Goal: Task Accomplishment & Management: Manage account settings

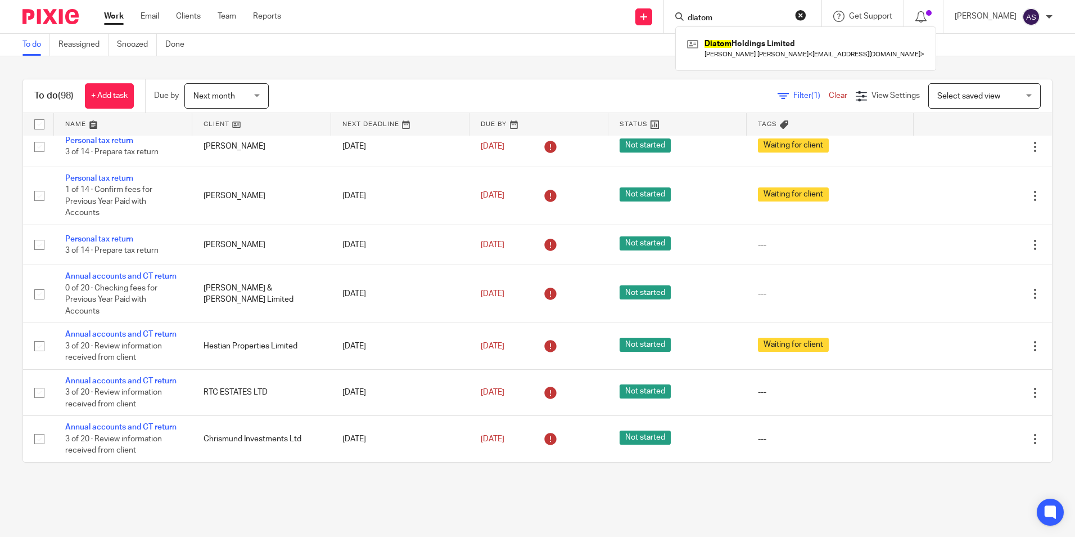
scroll to position [3824, 0]
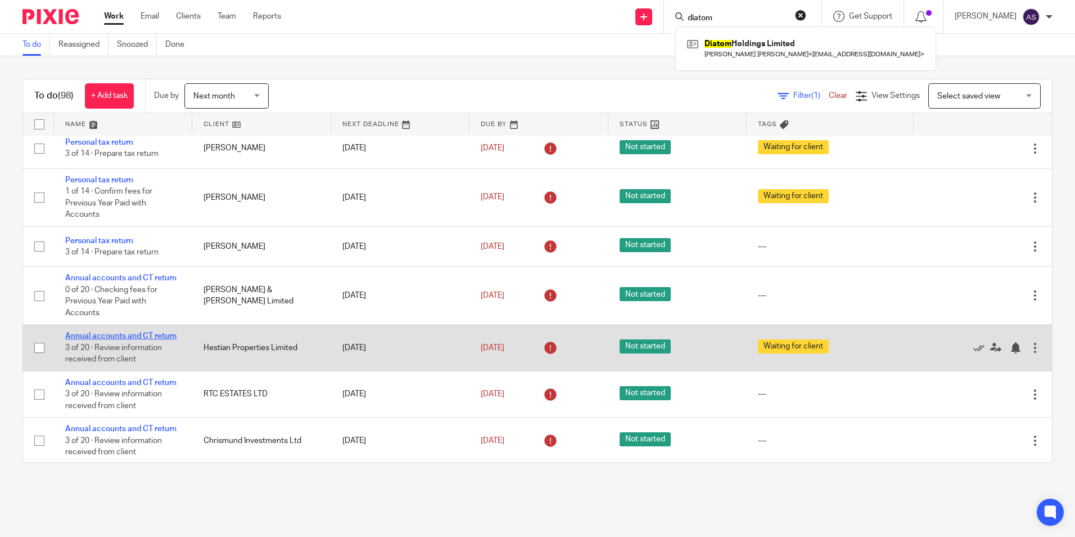
click at [109, 332] on link "Annual accounts and CT return" at bounding box center [120, 336] width 111 height 8
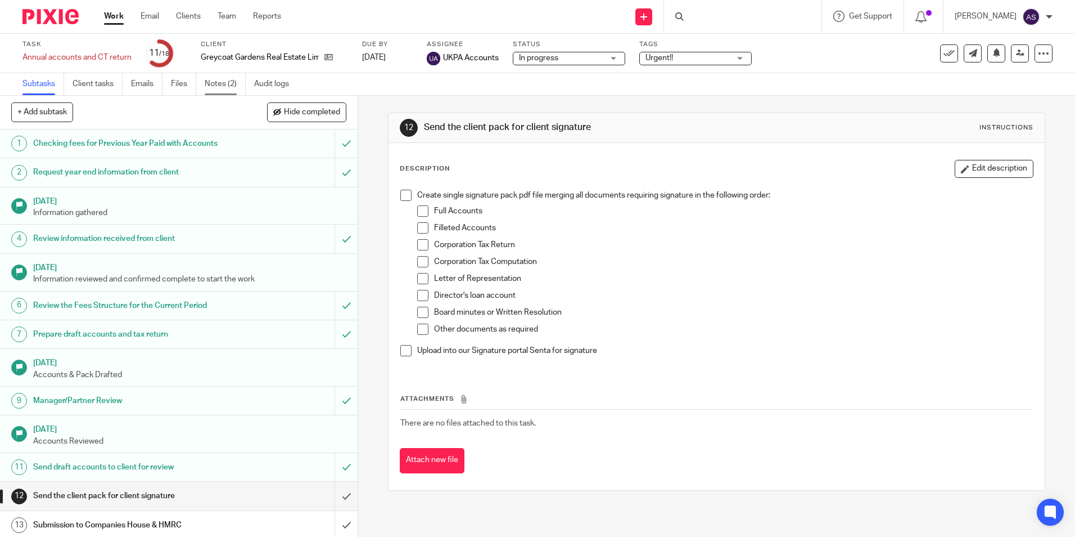
click at [213, 89] on link "Notes (2)" at bounding box center [225, 84] width 41 height 22
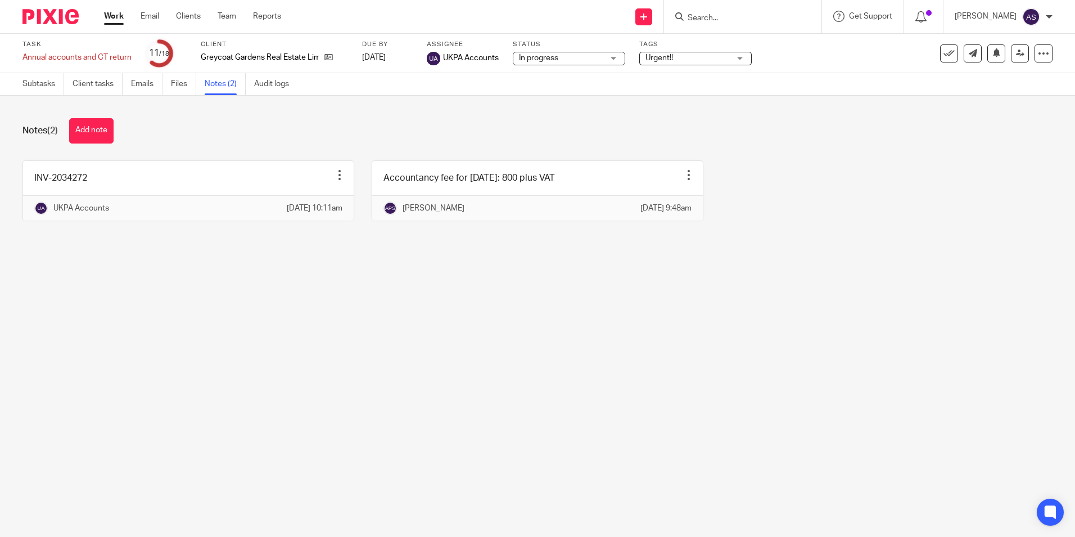
click at [699, 64] on div "Urgent!!" at bounding box center [695, 58] width 112 height 13
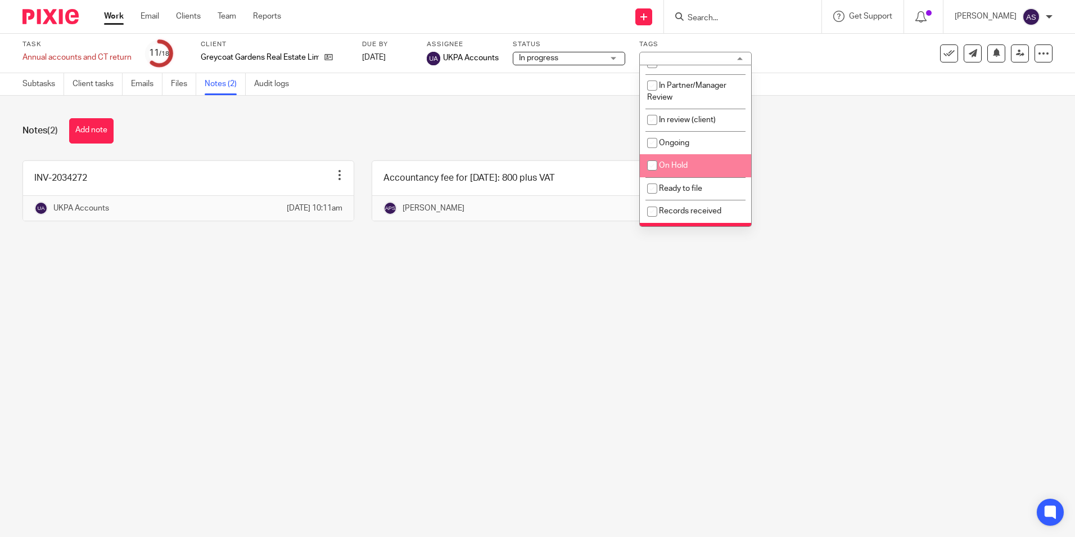
scroll to position [56, 0]
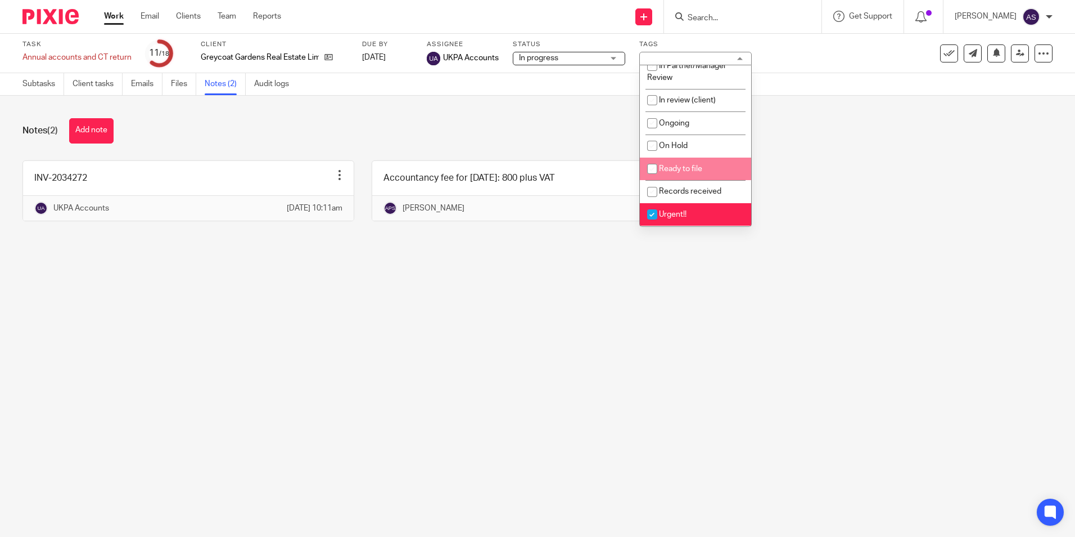
click at [692, 179] on li "Ready to file" at bounding box center [695, 168] width 111 height 23
checkbox input "true"
drag, startPoint x: 525, startPoint y: 393, endPoint x: 534, endPoint y: 378, distance: 17.0
click at [525, 391] on main "Task Annual accounts and CT return Save Annual accounts and CT return 11 /18 Cl…" at bounding box center [537, 268] width 1075 height 537
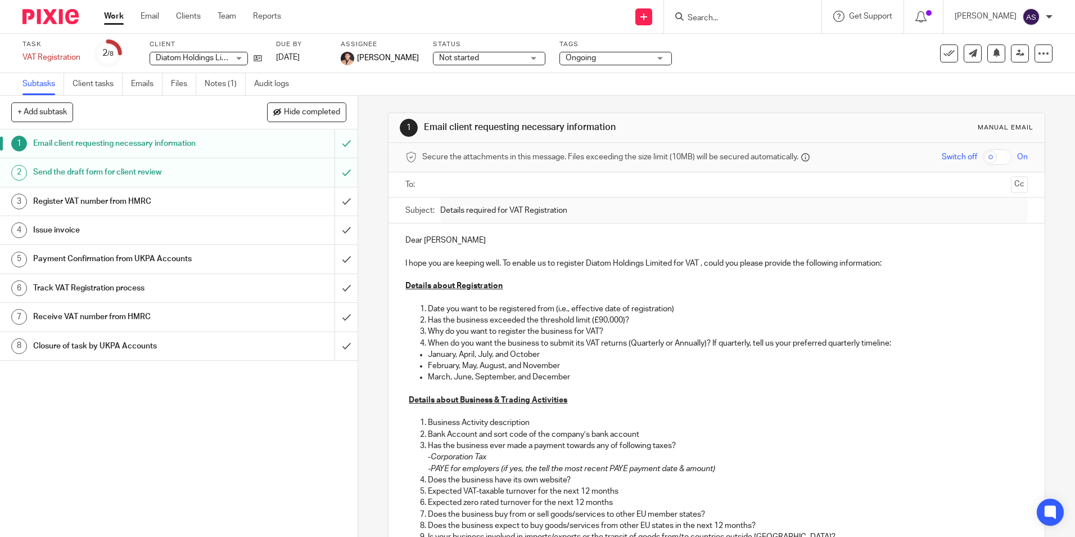
scroll to position [423, 0]
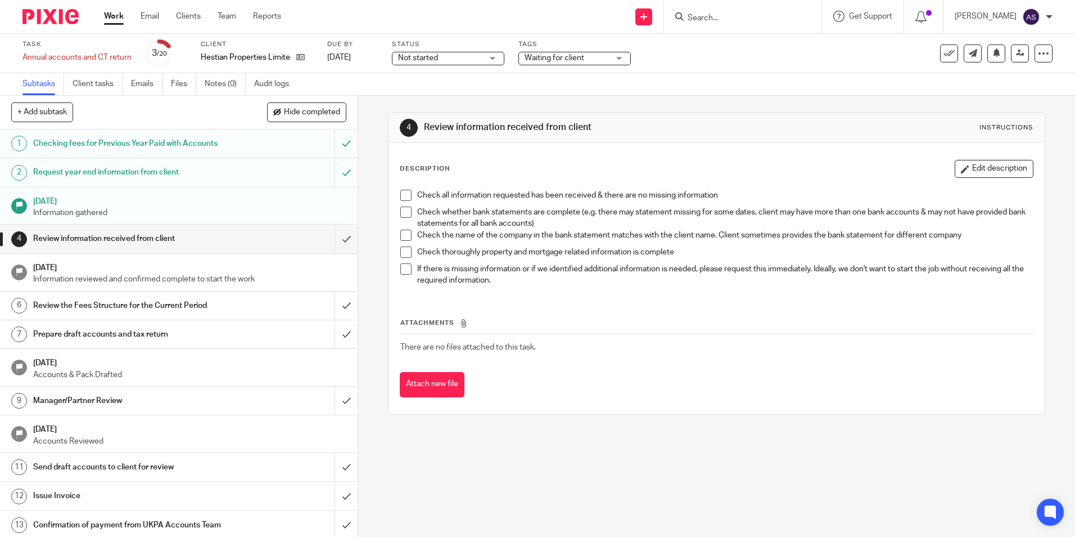
click at [140, 145] on h1 "Checking fees for Previous Year Paid with Accounts" at bounding box center [129, 143] width 193 height 17
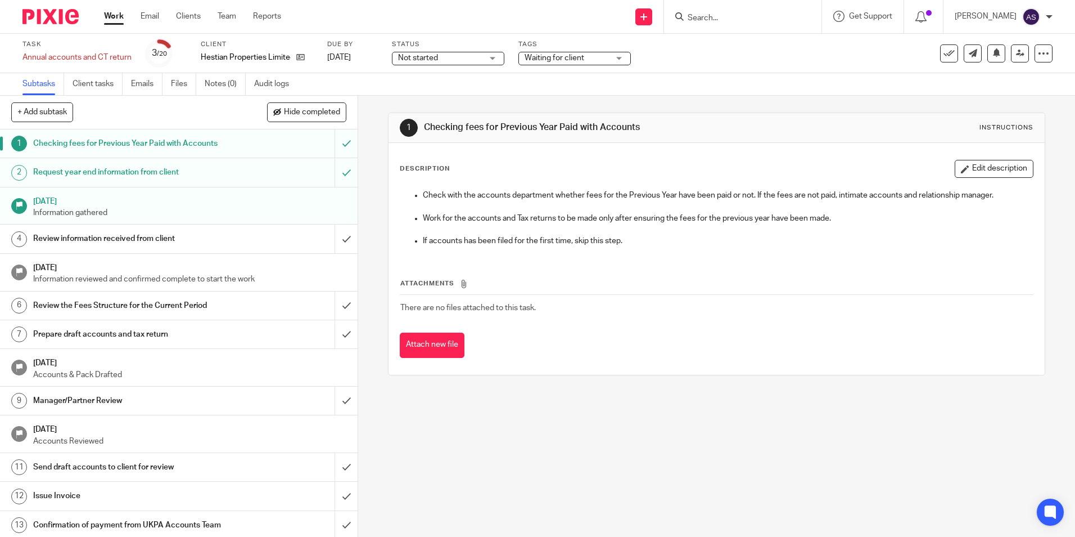
click at [221, 151] on div "Checking fees for Previous Year Paid with Accounts" at bounding box center [178, 143] width 291 height 17
click at [162, 167] on h1 "Request year end information from client" at bounding box center [129, 172] width 193 height 17
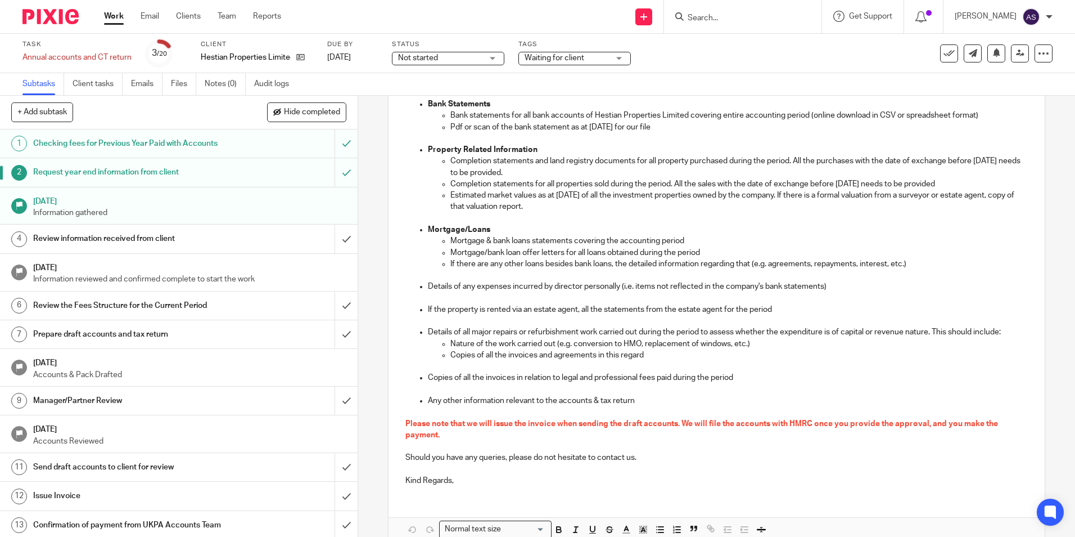
scroll to position [274, 0]
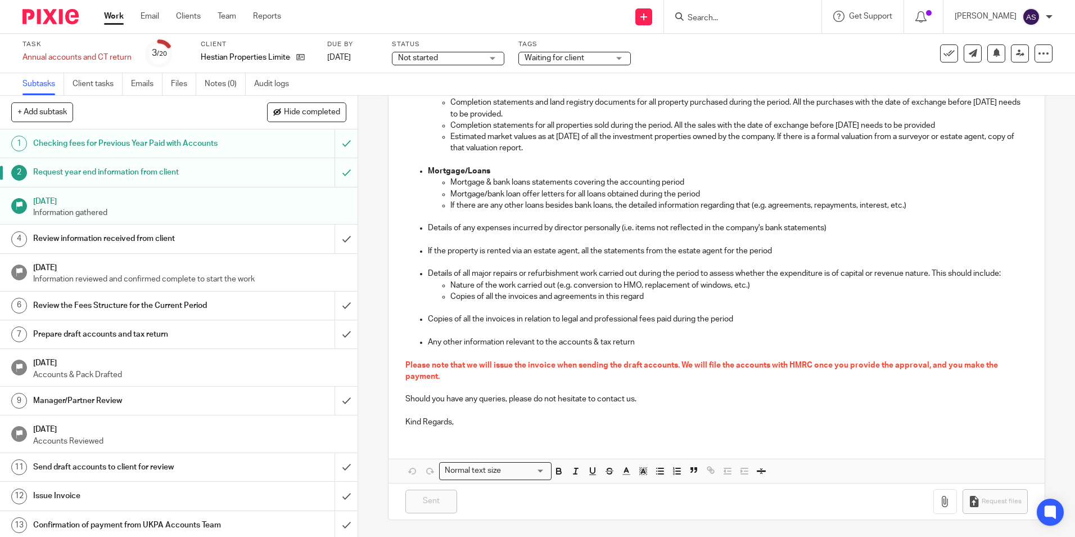
click at [438, 358] on p at bounding box center [716, 353] width 622 height 11
click at [436, 363] on span "Please note that we will issue the invoice when sending the draft accounts. We …" at bounding box center [702, 370] width 594 height 19
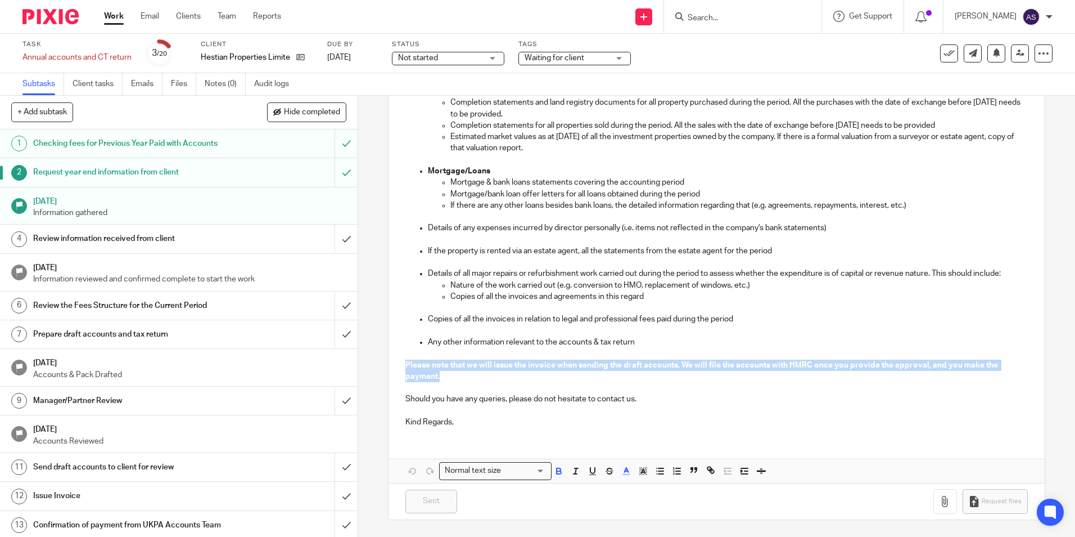
click at [436, 364] on span "Please note that we will issue the invoice when sending the draft accounts. We …" at bounding box center [702, 370] width 594 height 19
copy span "Please note that we will issue the invoice when sending the draft accounts. We …"
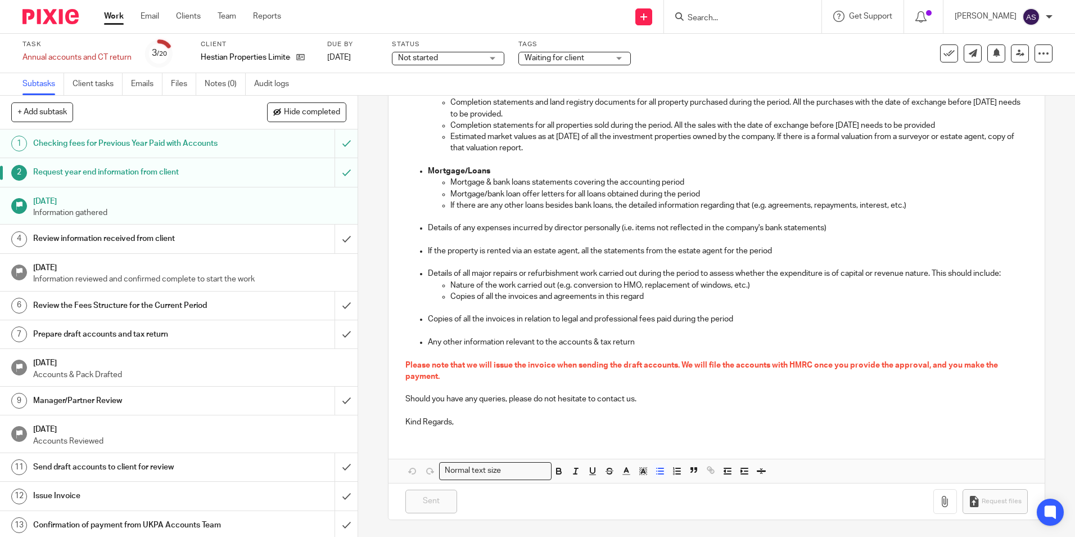
click at [537, 314] on p "Copies of all the invoices in relation to legal and professional fees paid duri…" at bounding box center [727, 318] width 599 height 11
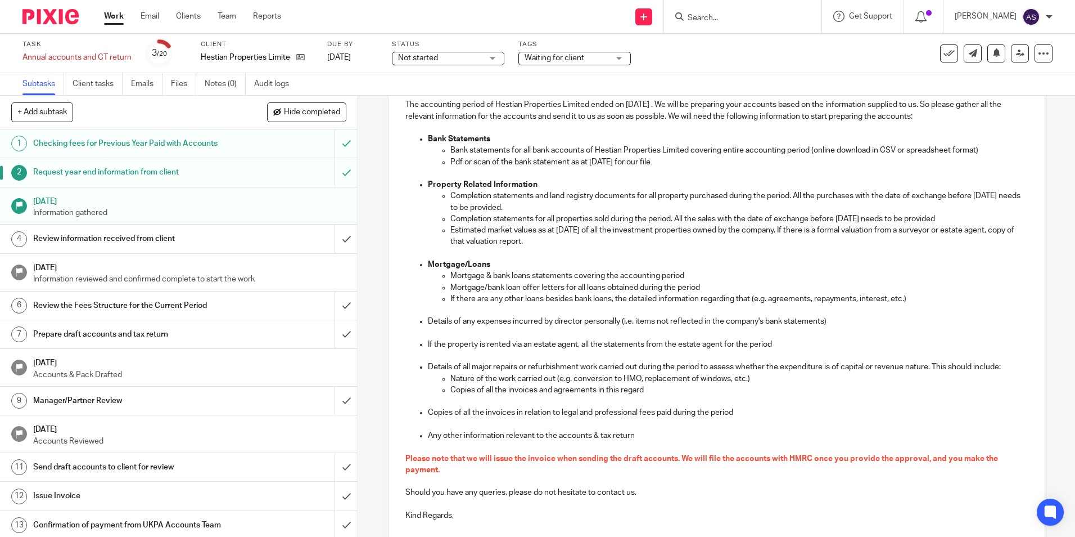
scroll to position [0, 0]
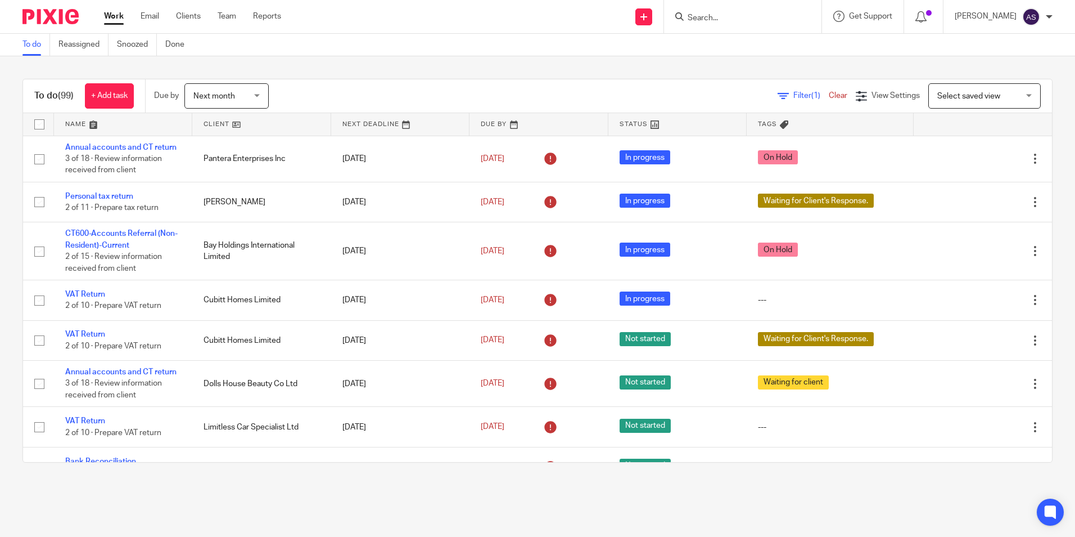
click at [729, 19] on input "Search" at bounding box center [737, 18] width 101 height 10
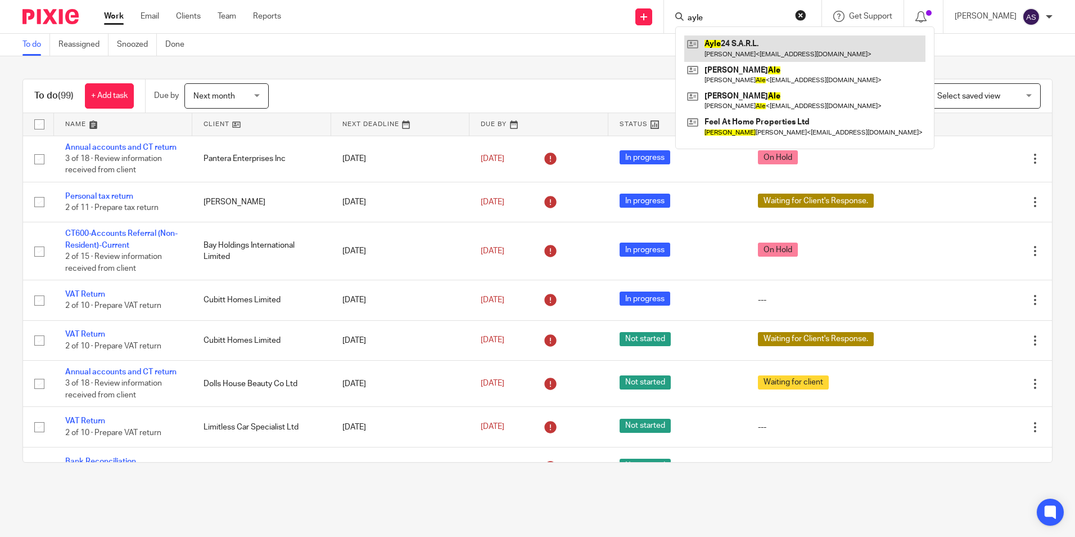
type input "ayle"
click at [764, 42] on link at bounding box center [804, 48] width 241 height 26
click at [470, 64] on div "To do (99) + Add task Due by Next month Next month Today Tomorrow This week Nex…" at bounding box center [537, 270] width 1075 height 429
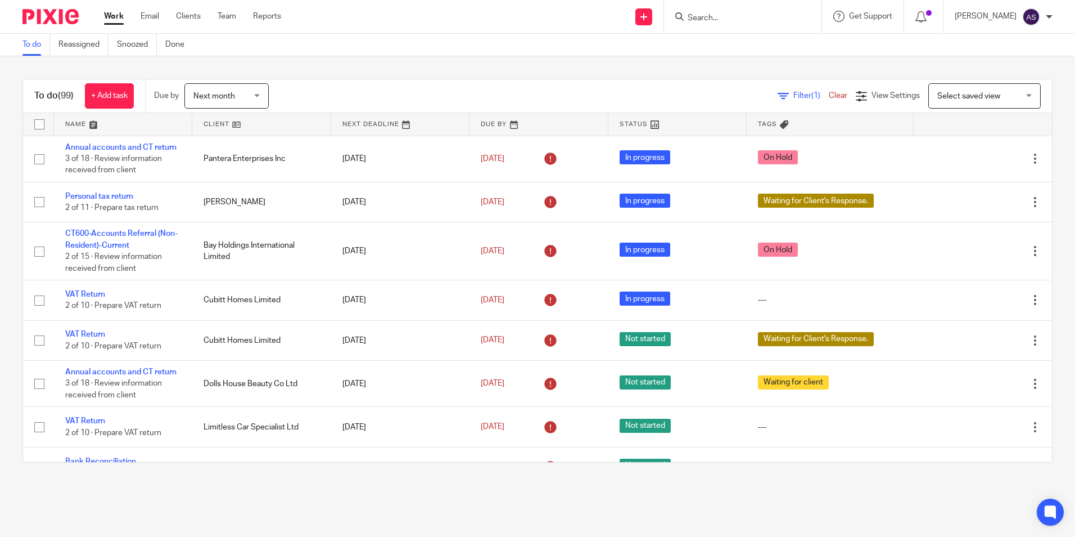
click at [794, 98] on span "Filter (1)" at bounding box center [811, 96] width 35 height 8
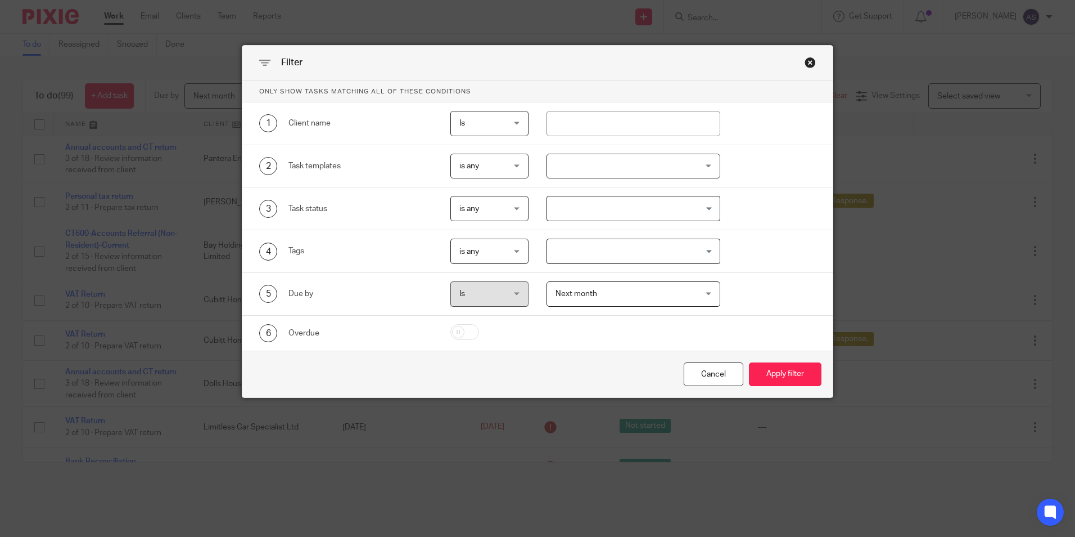
click at [487, 165] on span "is any" at bounding box center [486, 166] width 55 height 24
click at [487, 165] on div "is any is any" at bounding box center [489, 166] width 78 height 25
click at [587, 167] on div at bounding box center [634, 166] width 174 height 25
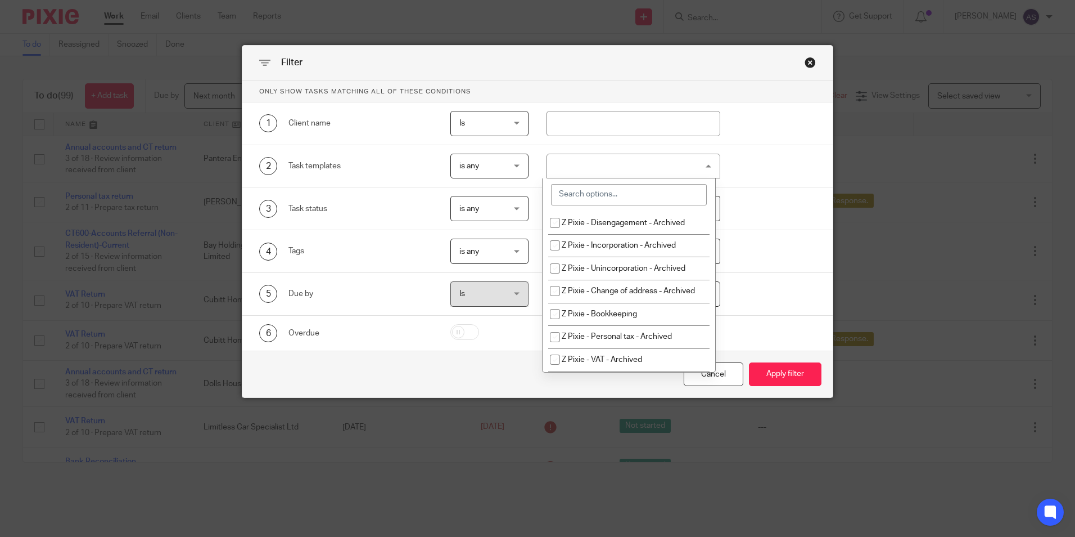
click at [587, 169] on div at bounding box center [634, 166] width 174 height 25
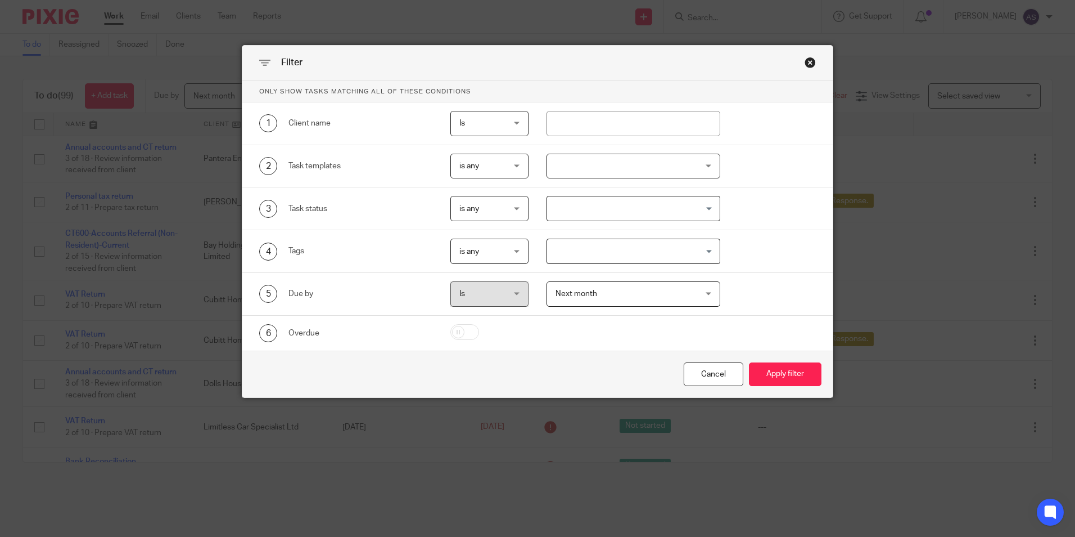
click at [598, 163] on div at bounding box center [634, 166] width 174 height 25
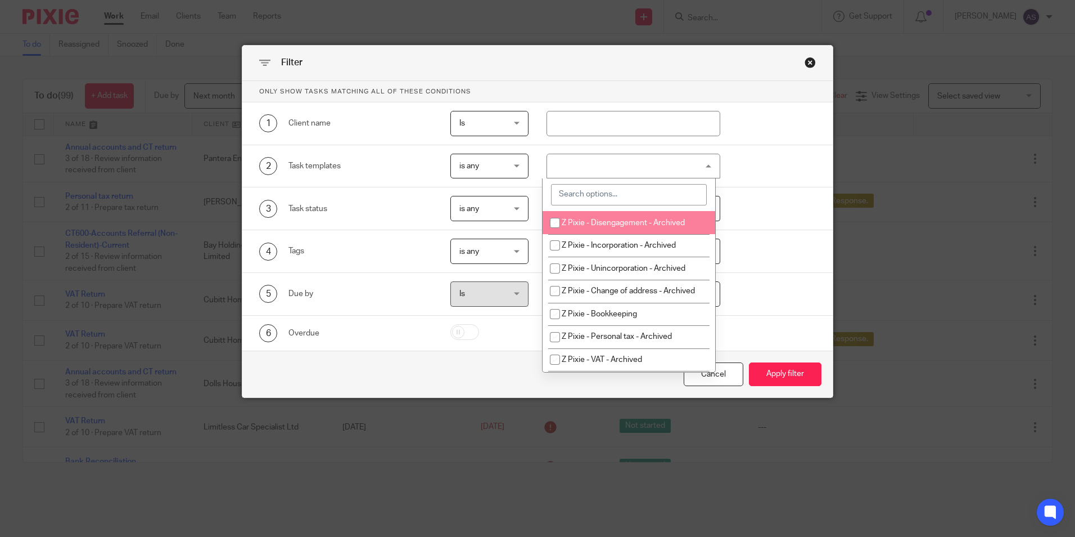
click at [590, 196] on input "search" at bounding box center [629, 194] width 156 height 21
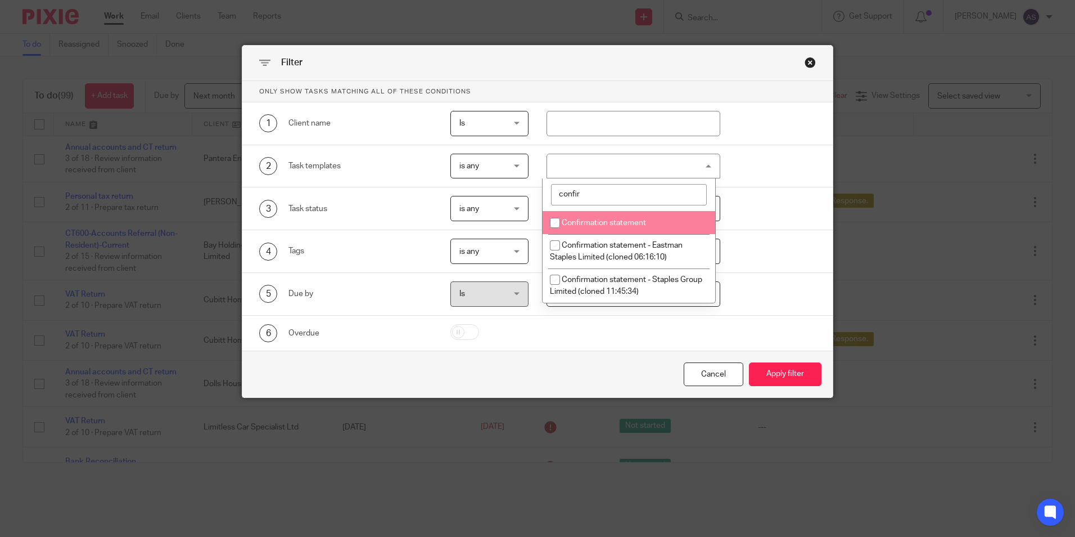
type input "confir"
click at [598, 219] on span "Confirmation statement" at bounding box center [604, 223] width 84 height 8
checkbox input "true"
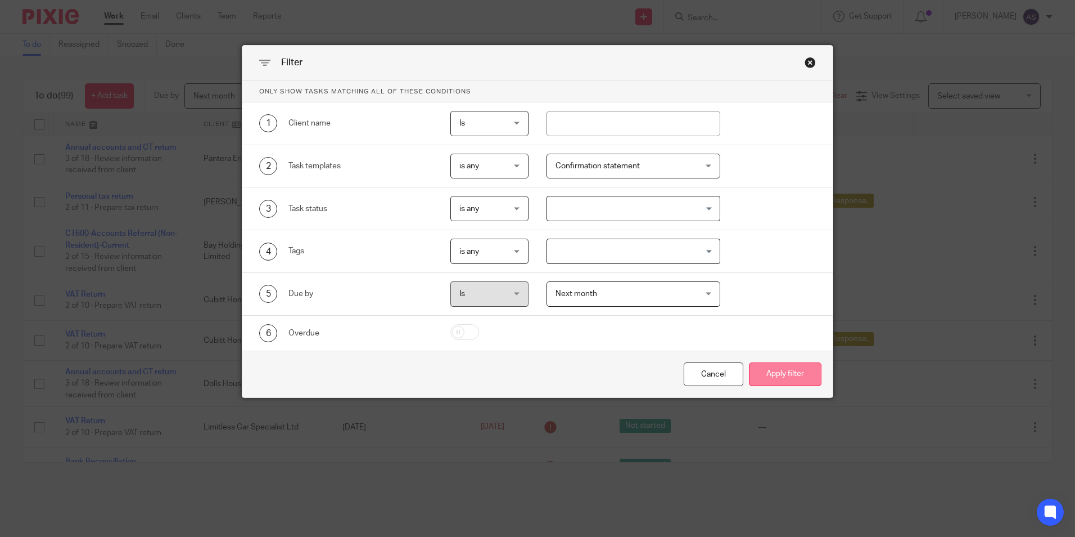
click at [779, 377] on button "Apply filter" at bounding box center [785, 374] width 73 height 24
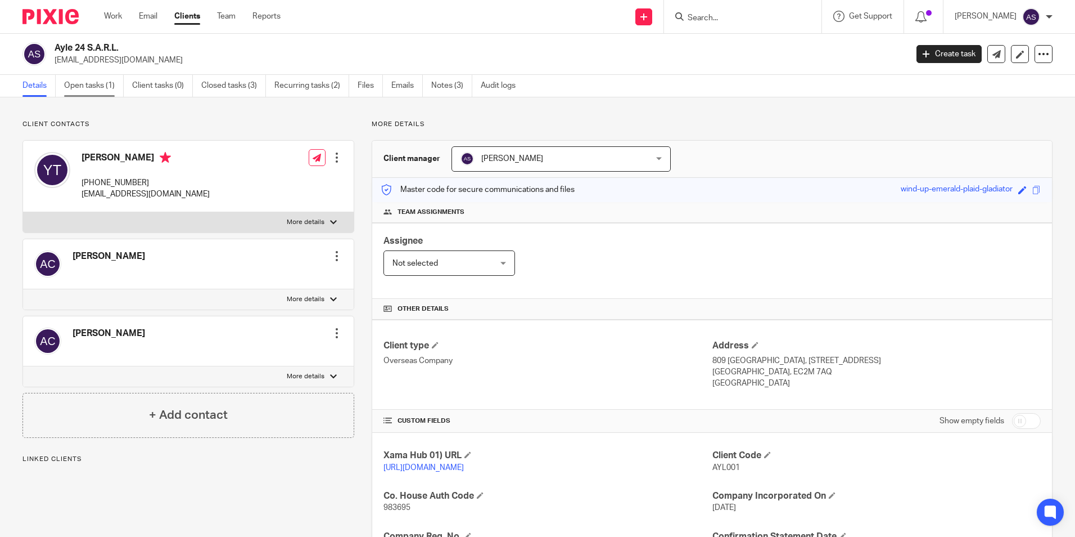
click at [97, 88] on link "Open tasks (1)" at bounding box center [94, 86] width 60 height 22
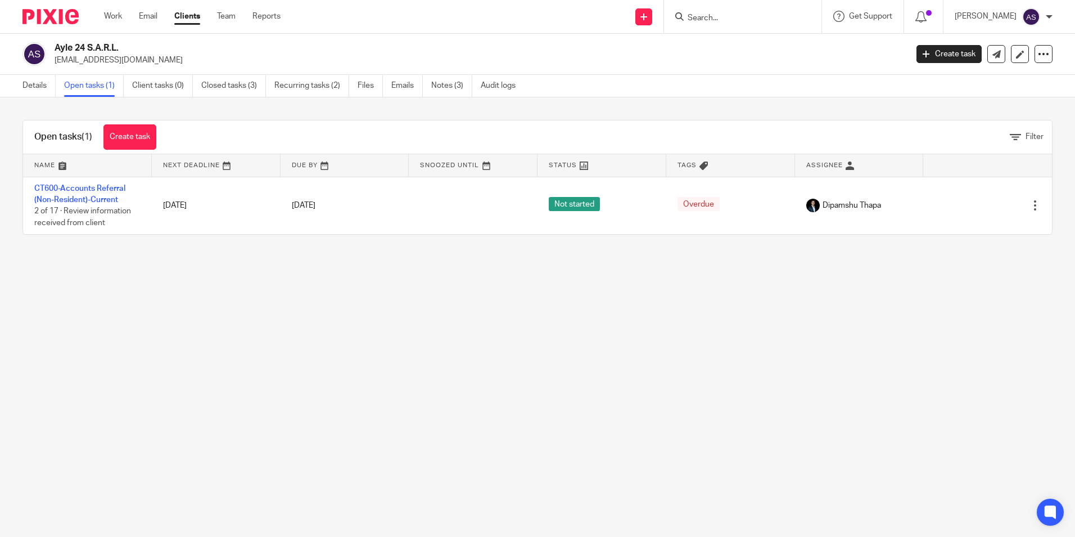
click at [708, 22] on input "Search" at bounding box center [737, 18] width 101 height 10
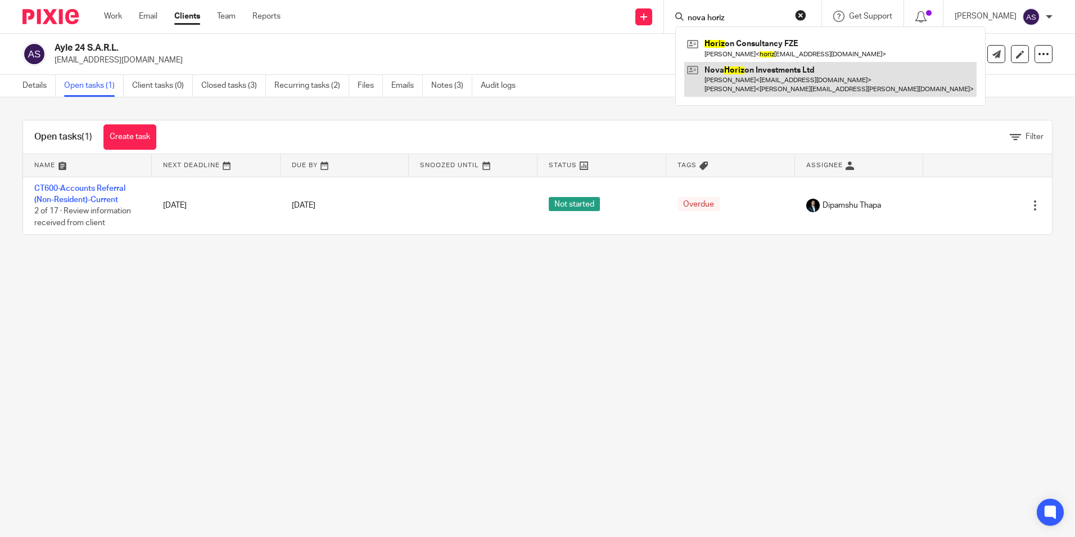
type input "nova horiz"
click at [735, 84] on link at bounding box center [830, 79] width 292 height 35
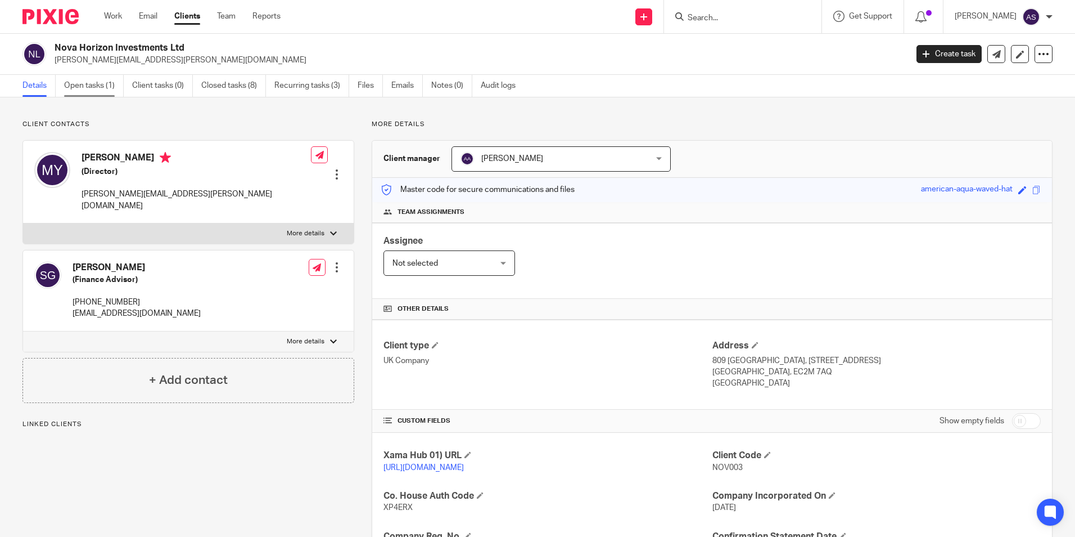
click at [76, 87] on link "Open tasks (1)" at bounding box center [94, 86] width 60 height 22
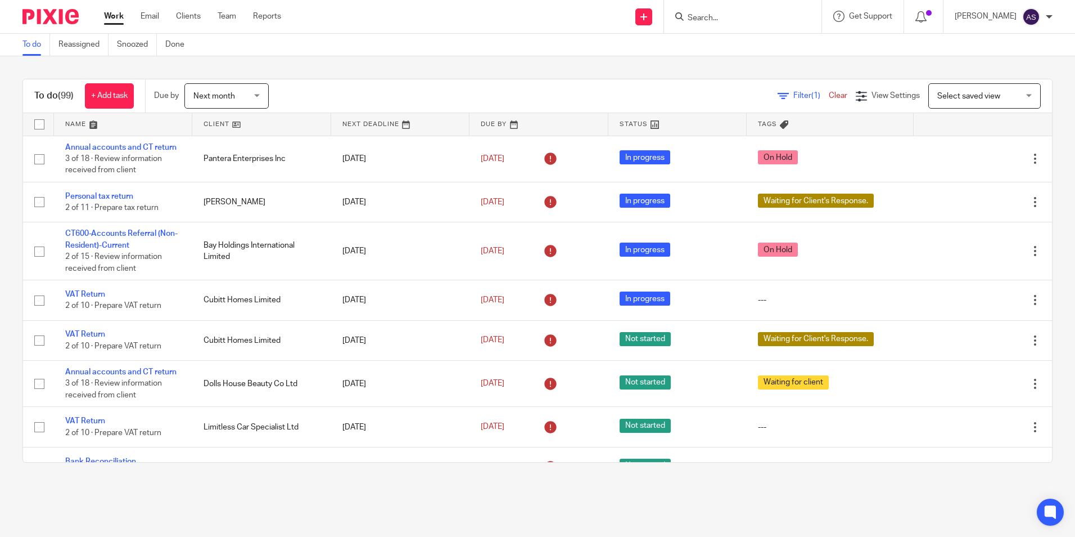
click at [747, 26] on div at bounding box center [742, 16] width 157 height 33
click at [723, 19] on input "Search" at bounding box center [737, 18] width 101 height 10
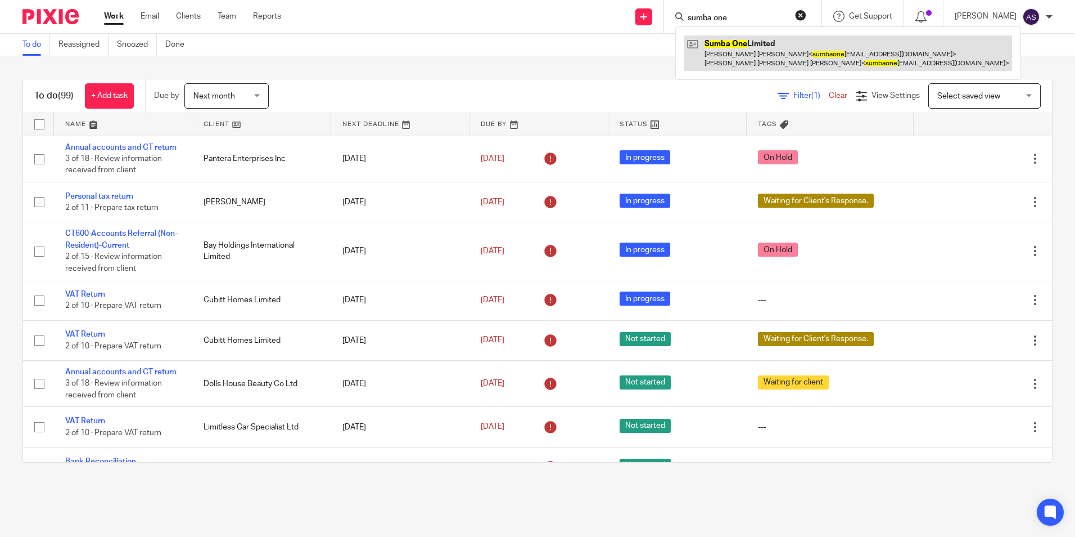
click at [757, 49] on link at bounding box center [848, 52] width 328 height 35
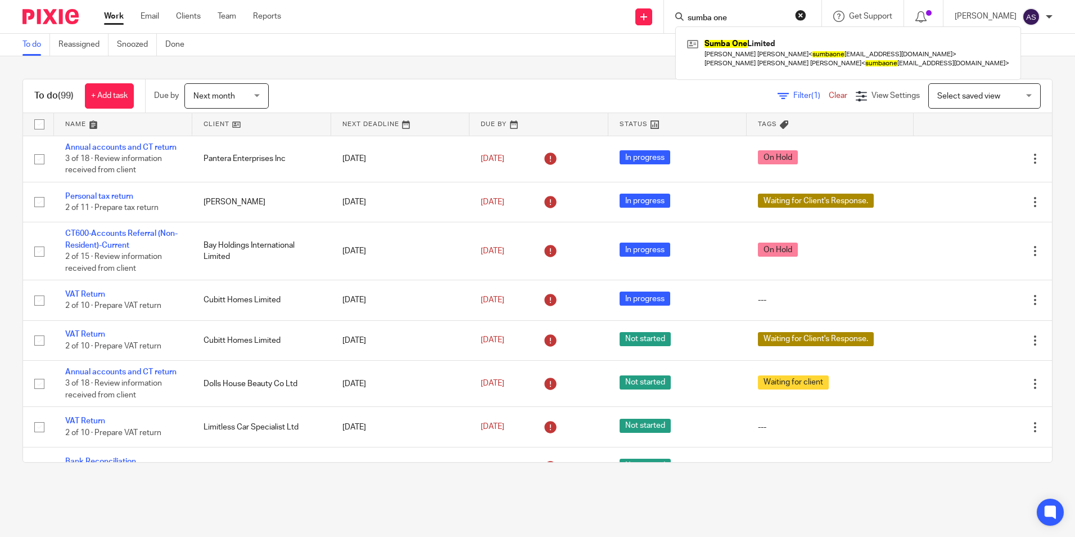
click at [716, 16] on input "sumba one" at bounding box center [737, 18] width 101 height 10
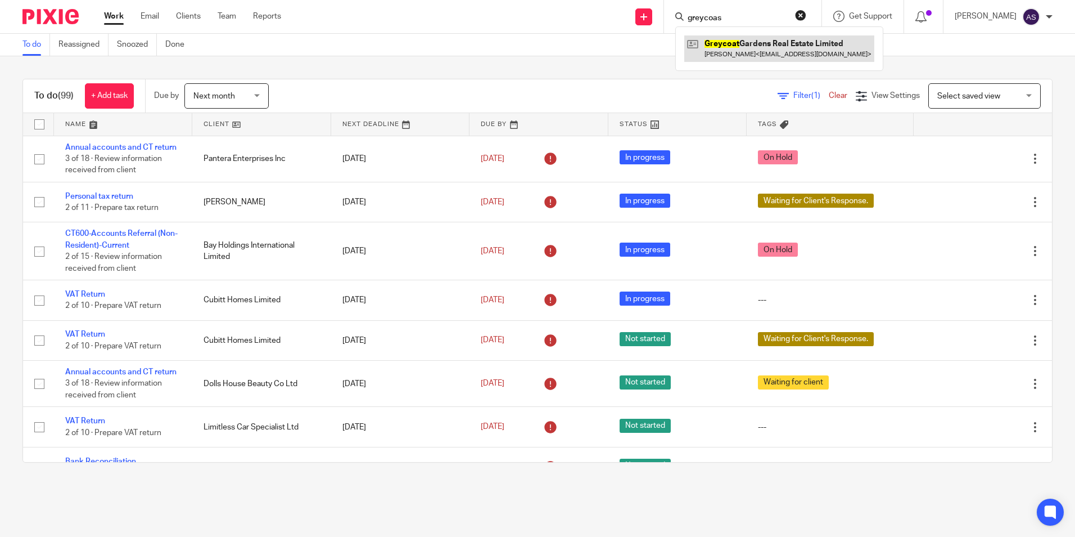
type input "greycoas"
drag, startPoint x: 746, startPoint y: 39, endPoint x: 716, endPoint y: 33, distance: 30.6
click at [746, 39] on link at bounding box center [779, 48] width 190 height 26
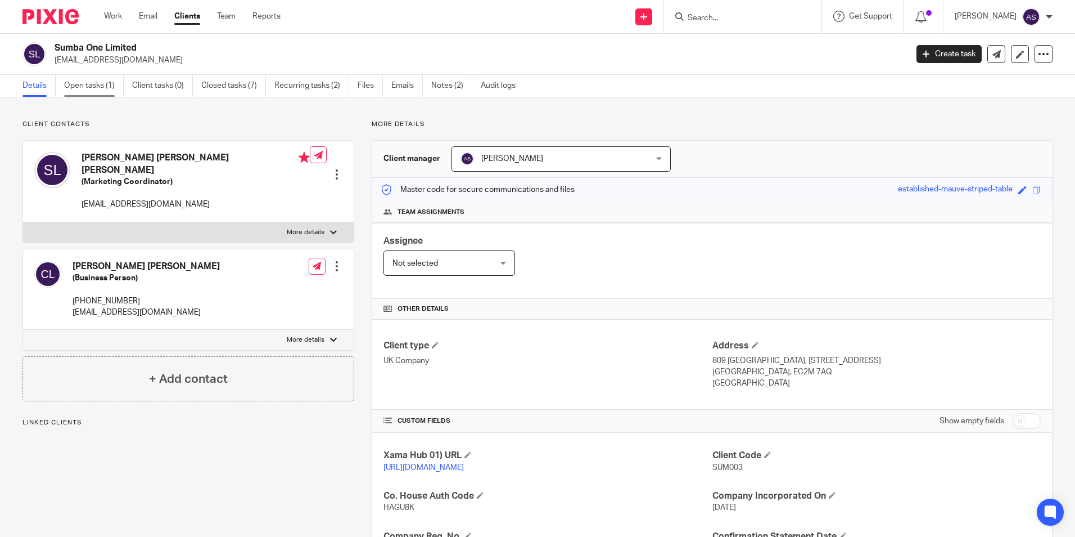
click at [80, 91] on link "Open tasks (1)" at bounding box center [94, 86] width 60 height 22
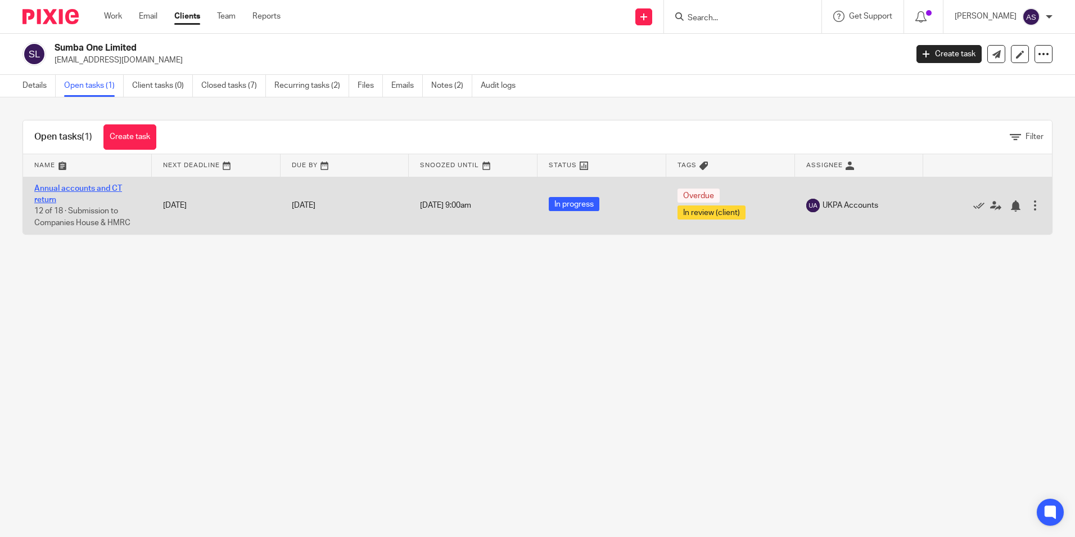
click at [106, 188] on link "Annual accounts and CT return" at bounding box center [78, 193] width 88 height 19
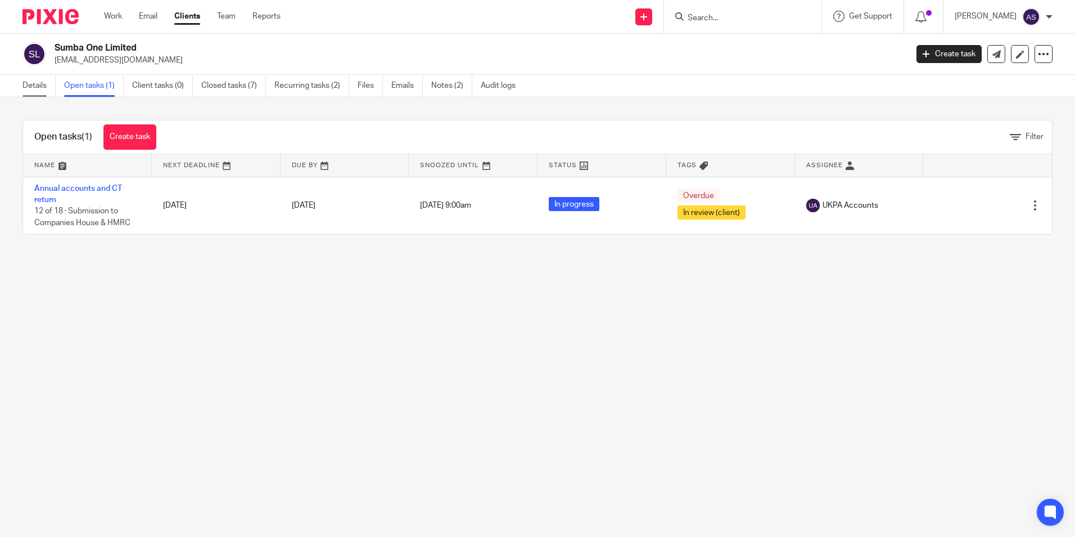
click at [37, 85] on link "Details" at bounding box center [38, 86] width 33 height 22
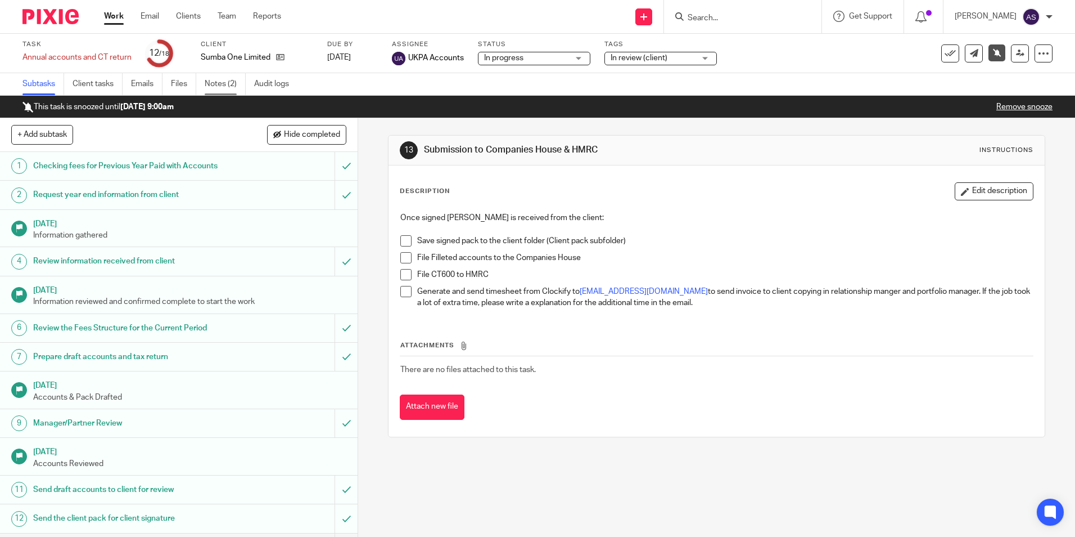
click at [233, 88] on link "Notes (2)" at bounding box center [225, 84] width 41 height 22
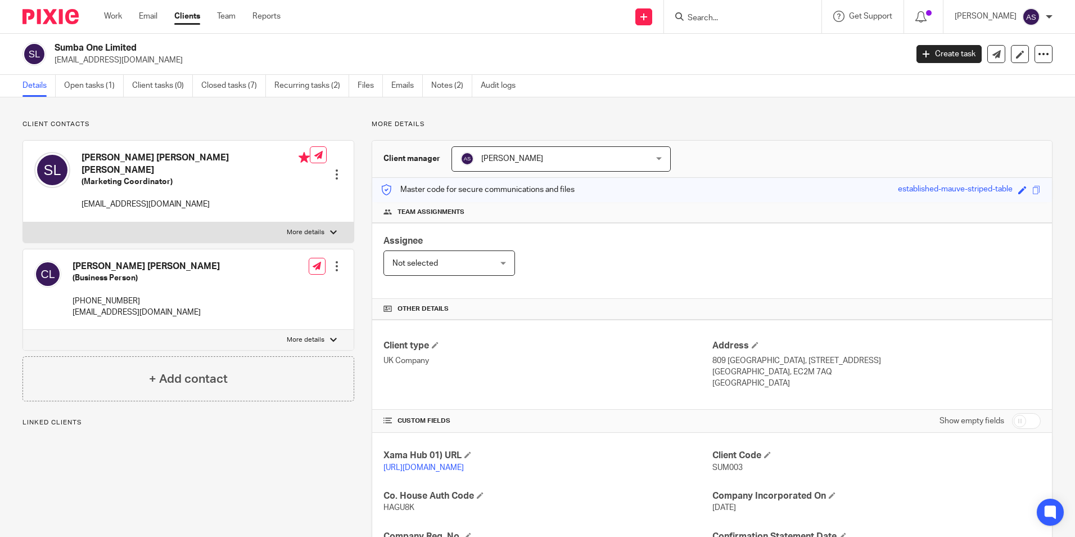
click at [96, 295] on p "[PHONE_NUMBER]" at bounding box center [146, 300] width 147 height 11
copy div "[PHONE_NUMBER]"
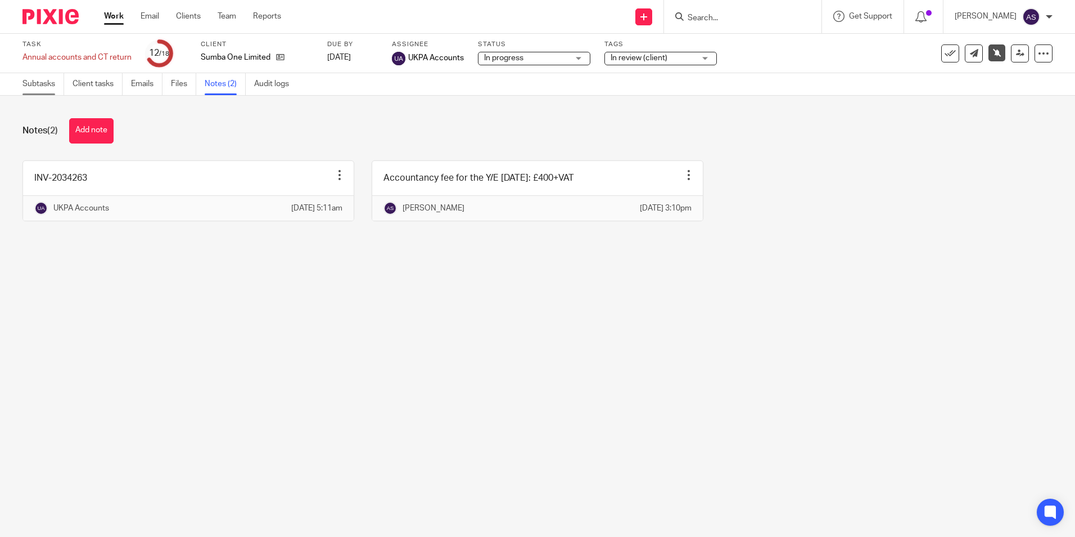
click at [38, 81] on link "Subtasks" at bounding box center [43, 84] width 42 height 22
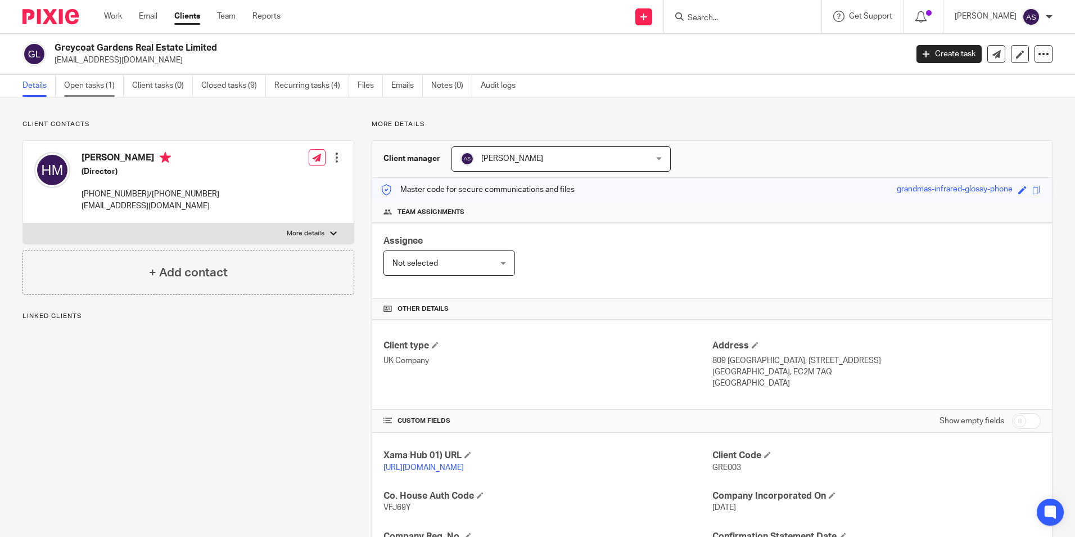
click at [98, 85] on link "Open tasks (1)" at bounding box center [94, 86] width 60 height 22
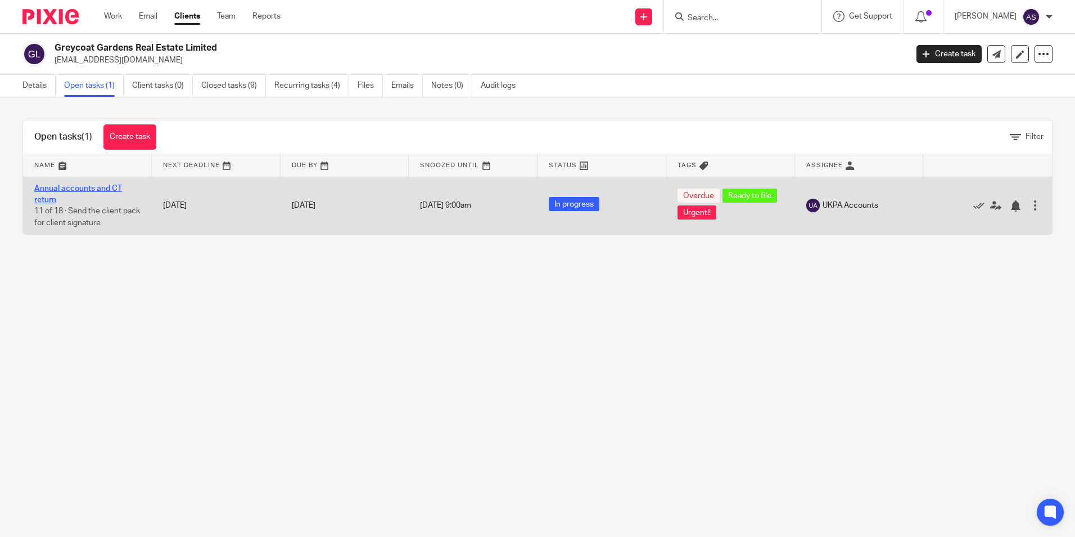
click at [83, 184] on link "Annual accounts and CT return" at bounding box center [78, 193] width 88 height 19
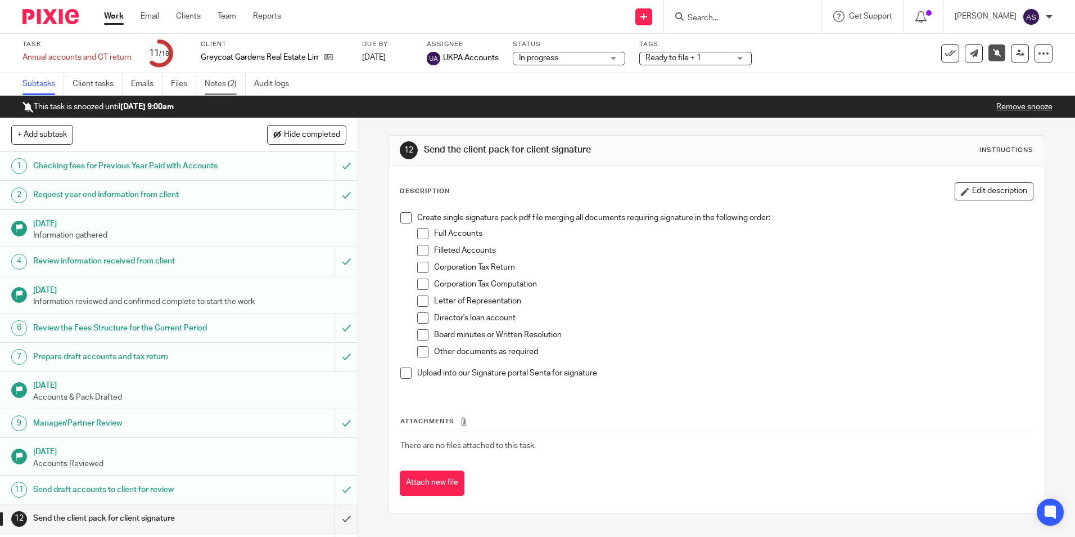
click at [233, 89] on link "Notes (2)" at bounding box center [225, 84] width 41 height 22
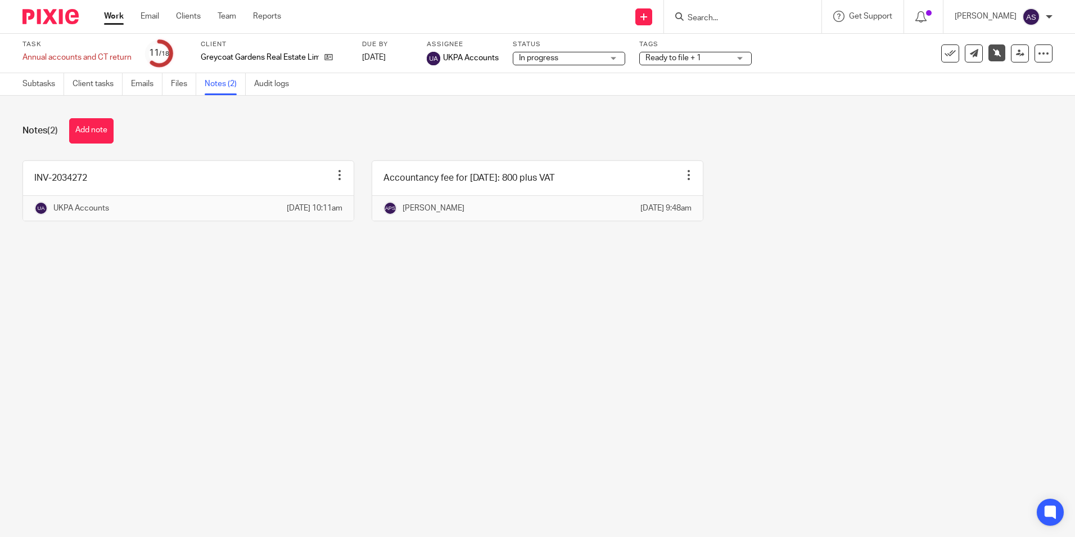
click at [716, 23] on input "Search" at bounding box center [737, 18] width 101 height 10
type input "chalet"
click at [787, 46] on link at bounding box center [779, 48] width 190 height 26
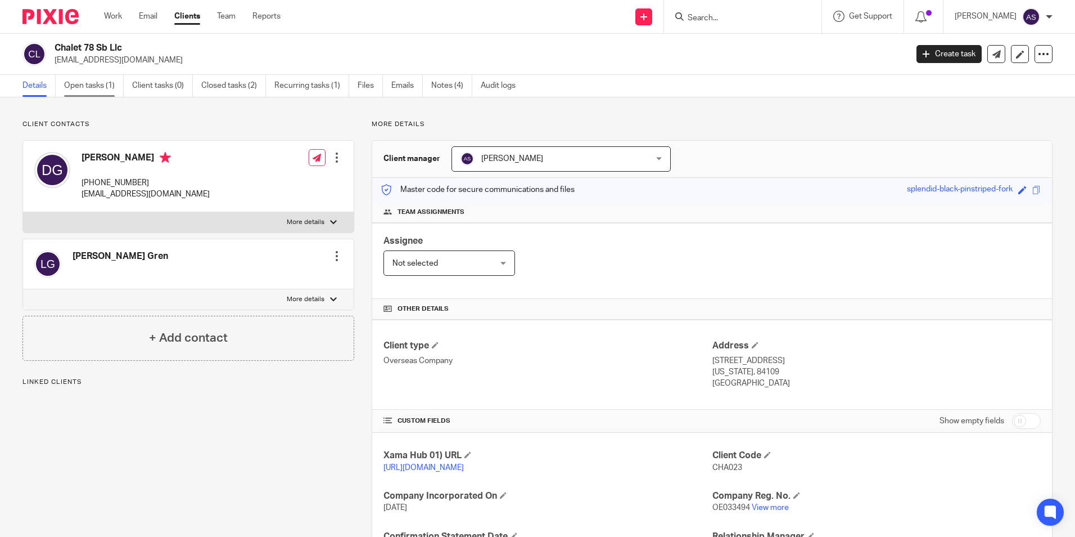
click at [82, 84] on link "Open tasks (1)" at bounding box center [94, 86] width 60 height 22
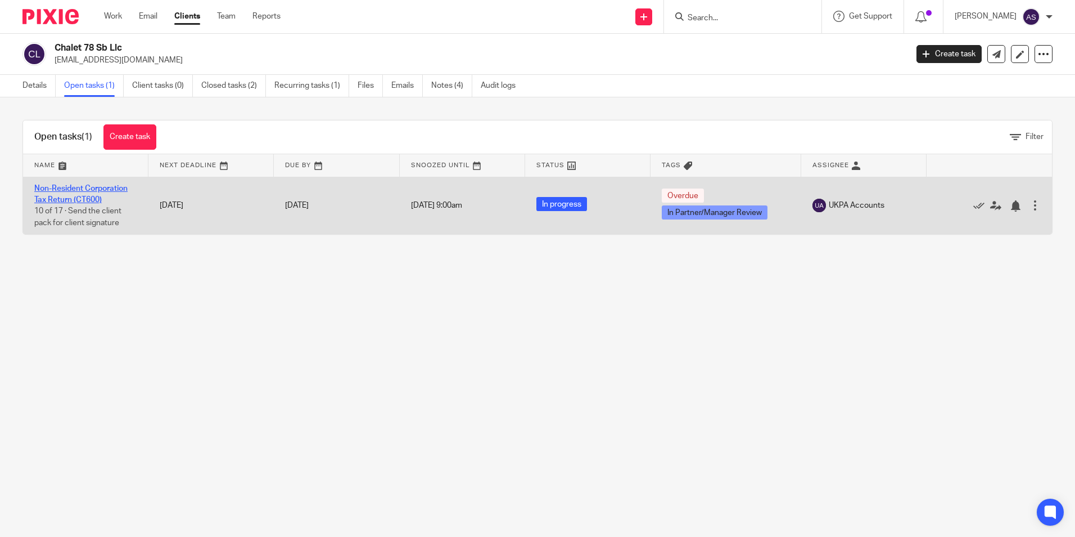
click at [93, 196] on link "Non-Resident Corporation Tax Return (CT600)" at bounding box center [80, 193] width 93 height 19
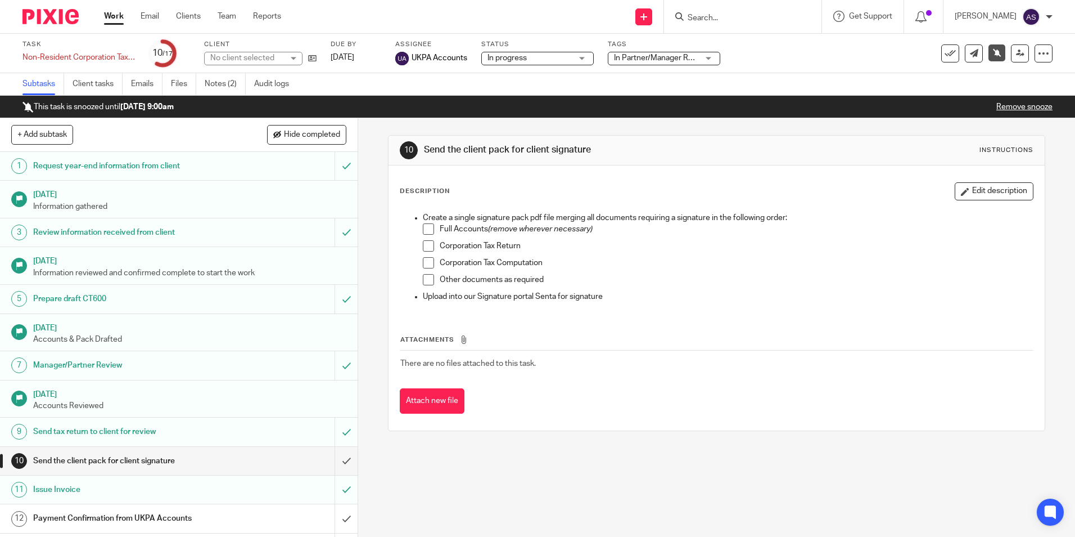
click at [657, 53] on span "In Partner/Manager Review" at bounding box center [656, 58] width 84 height 12
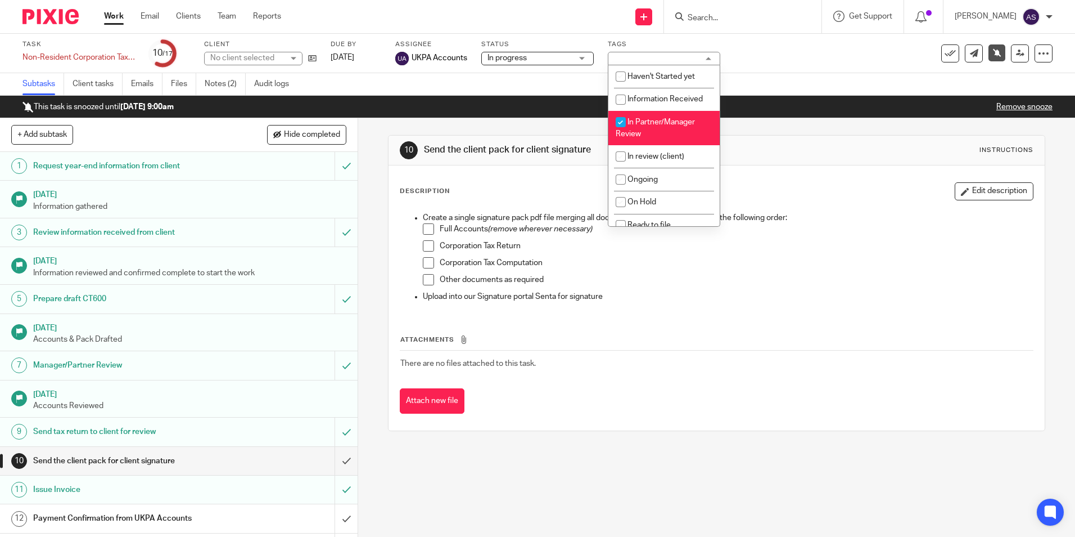
click at [639, 129] on li "In Partner/Manager Review" at bounding box center [663, 128] width 111 height 34
checkbox input "false"
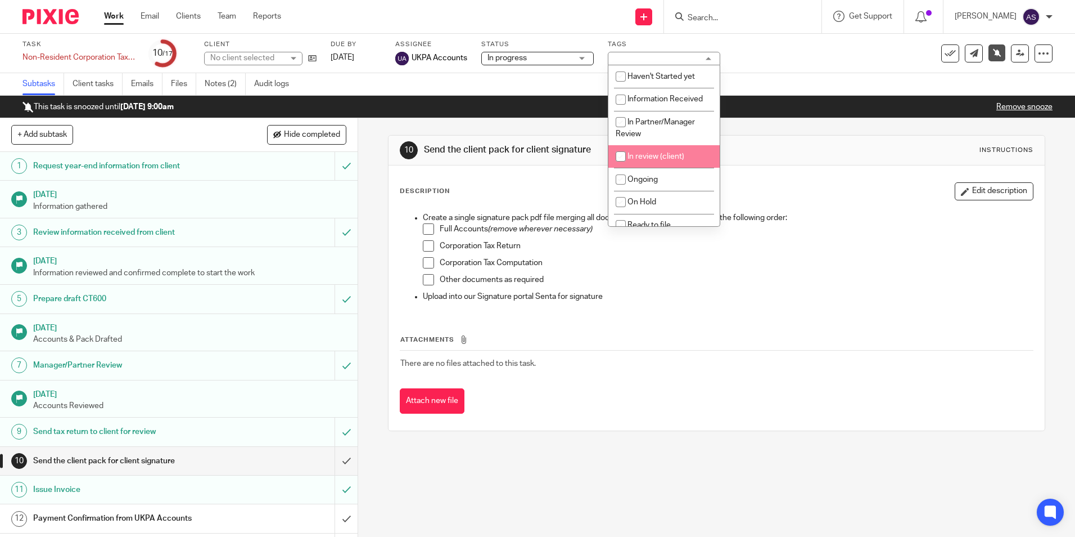
click at [623, 159] on input "checkbox" at bounding box center [620, 156] width 21 height 21
checkbox input "true"
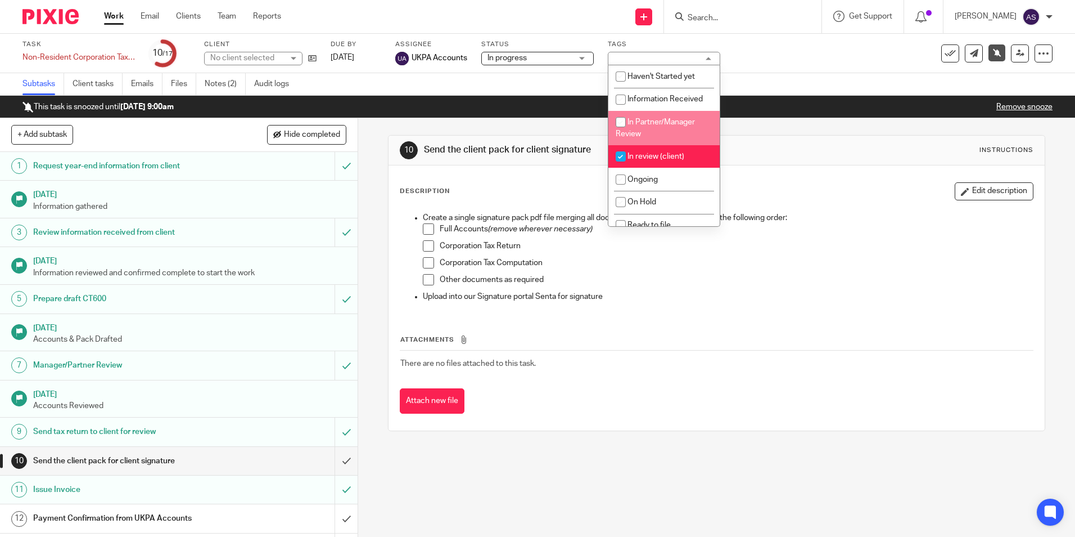
click at [527, 128] on div "10 Send the client pack for client signature Instructions Description Edit desc…" at bounding box center [716, 283] width 657 height 330
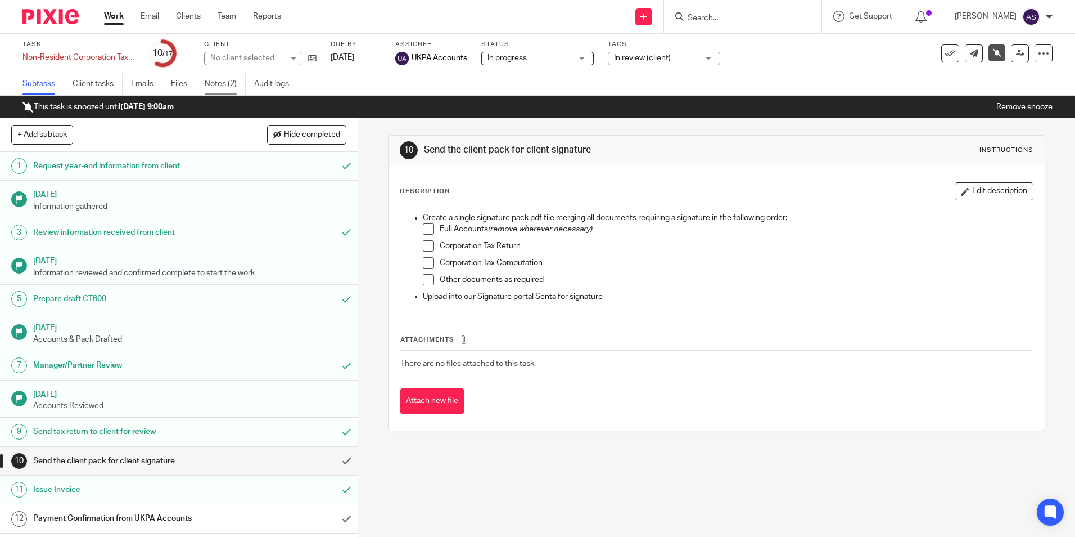
click at [229, 85] on link "Notes (2)" at bounding box center [225, 84] width 41 height 22
